Goal: Task Accomplishment & Management: Complete application form

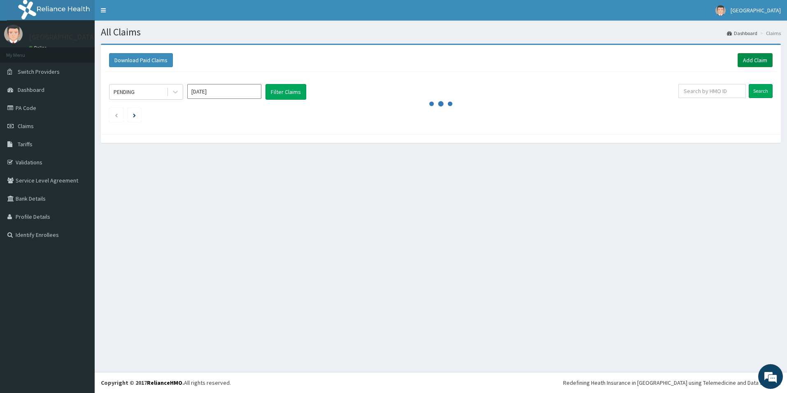
click at [748, 54] on link "Add Claim" at bounding box center [755, 60] width 35 height 14
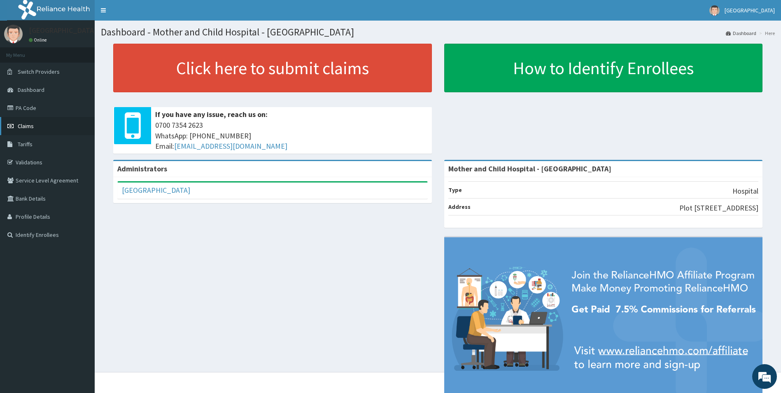
click at [32, 126] on span "Claims" at bounding box center [26, 125] width 16 height 7
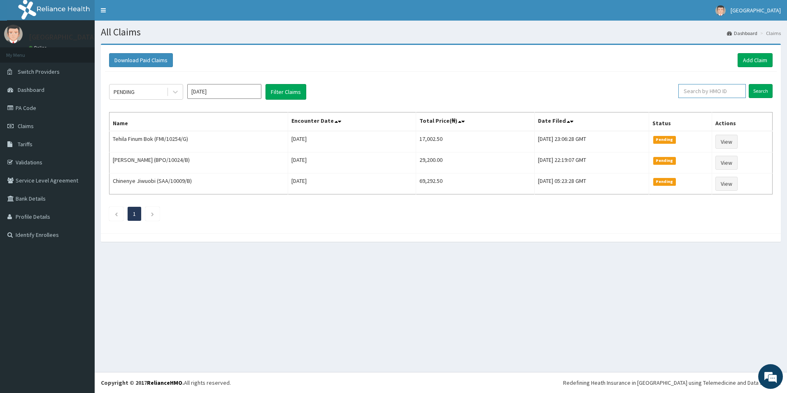
click at [706, 92] on input "text" at bounding box center [713, 91] width 68 height 14
type input "hnb/10004/b"
click at [759, 90] on input "Search" at bounding box center [761, 91] width 24 height 14
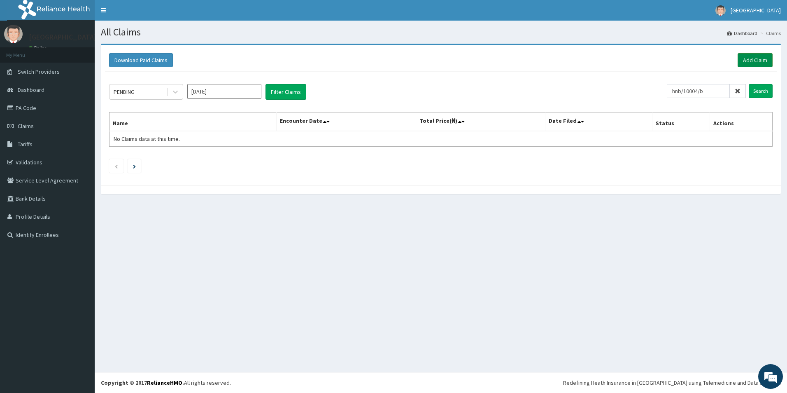
click at [749, 61] on link "Add Claim" at bounding box center [755, 60] width 35 height 14
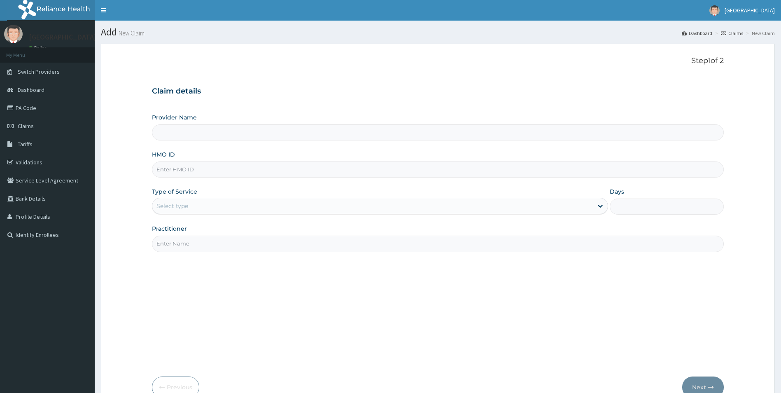
click at [202, 173] on input "HMO ID" at bounding box center [438, 169] width 572 height 16
type input "Mother and Child Hospital - Omole"
type input "HNB/10004/B"
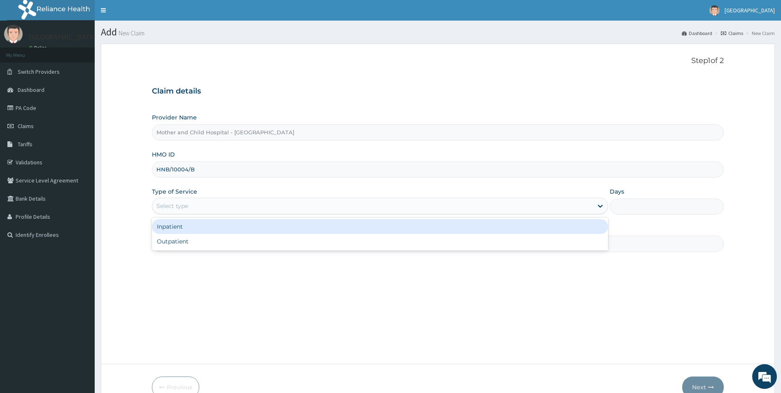
click at [178, 212] on div "Select type" at bounding box center [372, 205] width 441 height 13
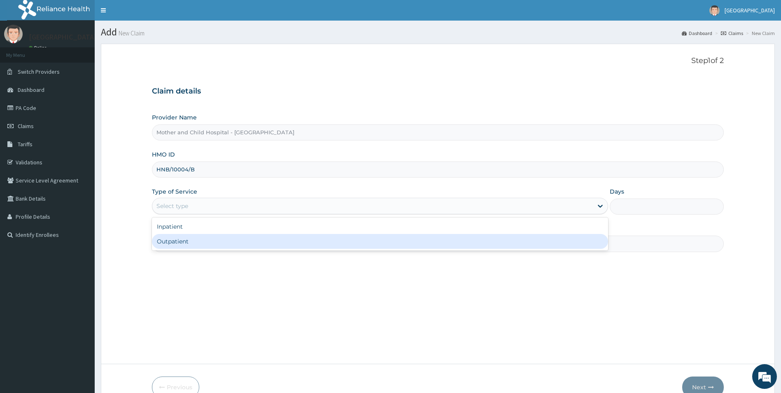
click at [173, 240] on div "Outpatient" at bounding box center [380, 241] width 457 height 15
type input "1"
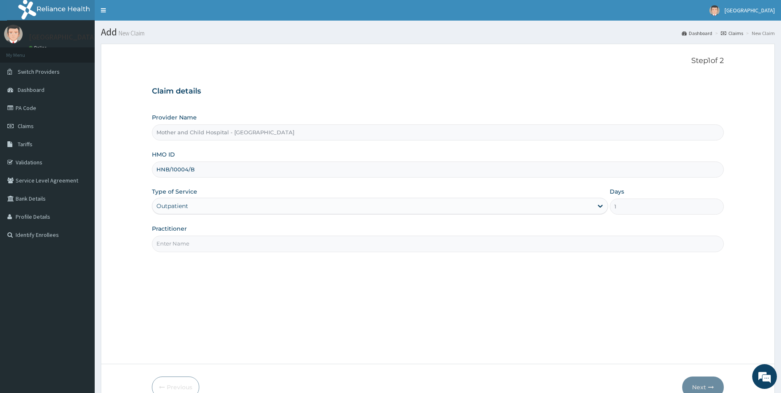
click at [180, 246] on input "Practitioner" at bounding box center [438, 244] width 572 height 16
type input "DR JOKOH"
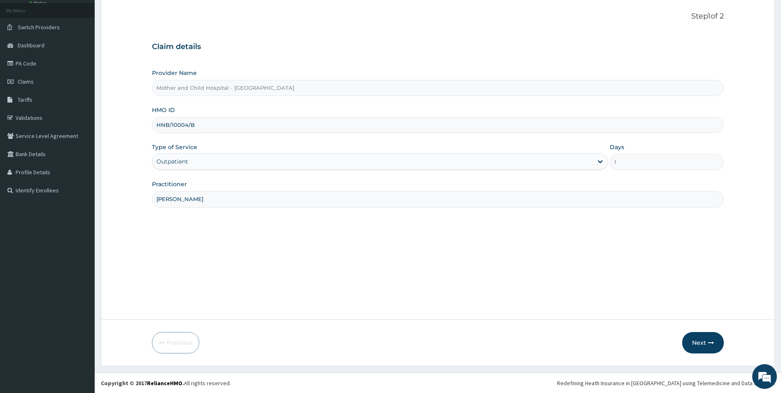
scroll to position [45, 0]
click at [689, 339] on button "Next" at bounding box center [703, 342] width 42 height 21
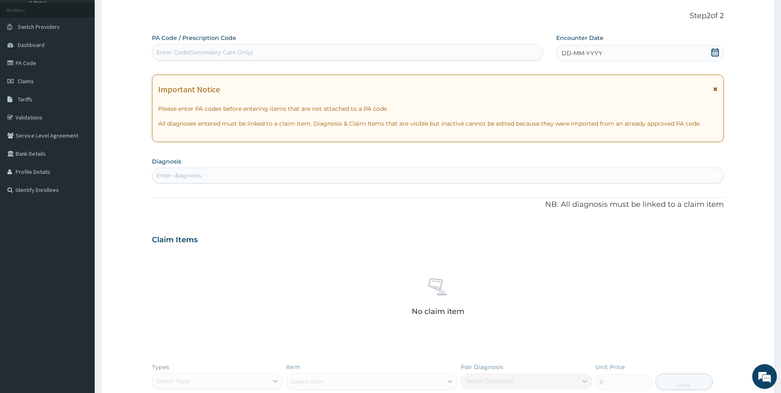
click at [719, 56] on icon at bounding box center [715, 52] width 7 height 8
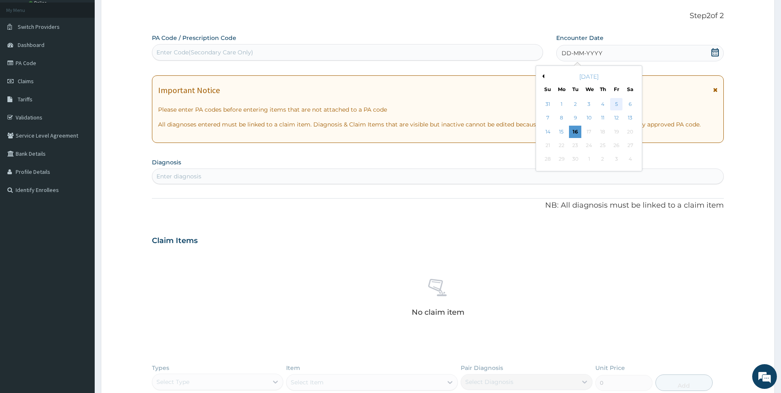
click at [613, 101] on div "5" at bounding box center [616, 104] width 12 height 12
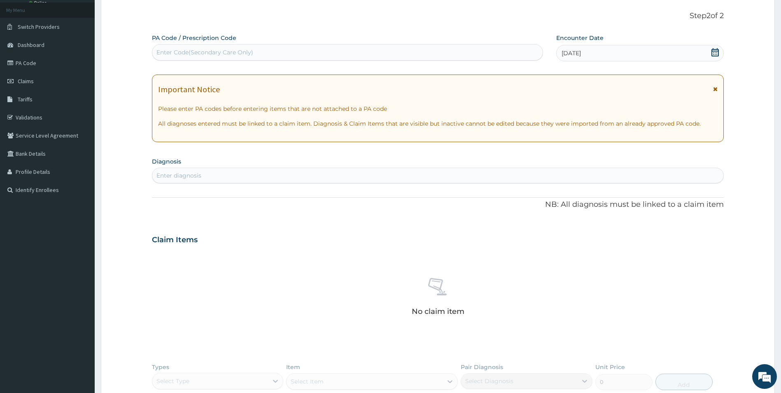
click at [197, 181] on div "Enter diagnosis" at bounding box center [438, 175] width 572 height 13
